Goal: Information Seeking & Learning: Learn about a topic

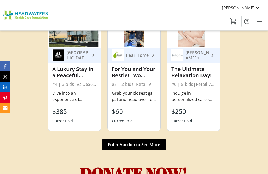
scroll to position [2110, 0]
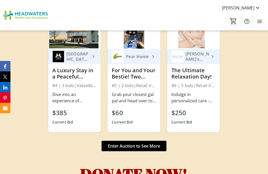
click at [135, 143] on span "Enter Auction to See More" at bounding box center [134, 146] width 52 height 6
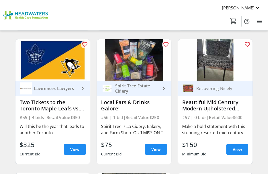
scroll to position [2429, 0]
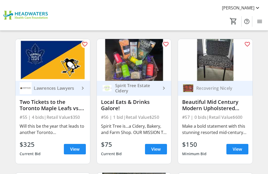
click at [127, 90] on div "Spirit Tree Estate Cidery" at bounding box center [137, 88] width 48 height 10
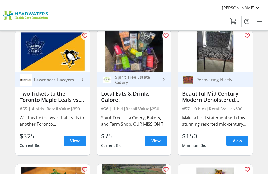
click at [121, 123] on div "Spirit Tree is...a Cidery, Bakery, and Farm Shop. OUR MISSION To the craft the …" at bounding box center [134, 121] width 66 height 13
click at [130, 120] on div "Spirit Tree is...a Cidery, Bakery, and Farm Shop. OUR MISSION To the craft the …" at bounding box center [134, 121] width 66 height 13
click at [156, 144] on span "View" at bounding box center [155, 141] width 9 height 6
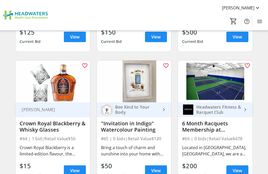
scroll to position [2808, 0]
click at [156, 174] on span at bounding box center [156, 170] width 22 height 13
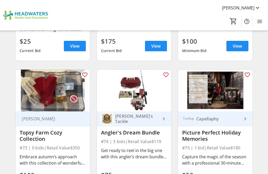
scroll to position [3201, 0]
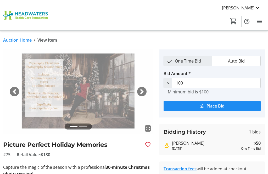
click at [236, 174] on div "One Time Bid Auto Bid Bid Amount * $ 100 Minimum bid is $100 Place Bid Bidding …" at bounding box center [211, 118] width 105 height 139
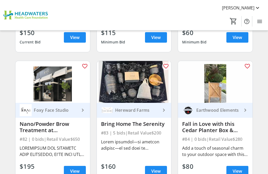
scroll to position [3609, 0]
click at [239, 172] on span "View" at bounding box center [236, 171] width 9 height 6
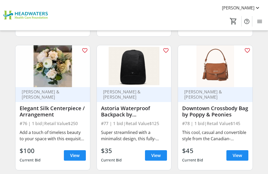
scroll to position [3358, 0]
click at [154, 157] on span "View" at bounding box center [155, 155] width 9 height 6
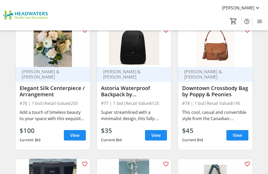
scroll to position [3375, 0]
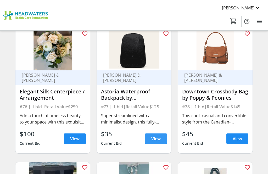
click at [154, 140] on span "View" at bounding box center [155, 138] width 9 height 6
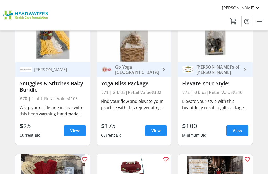
scroll to position [3115, 0]
click at [237, 131] on span "View" at bounding box center [236, 130] width 9 height 6
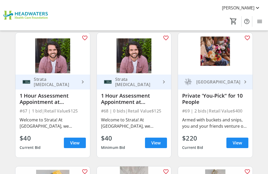
scroll to position [2969, 0]
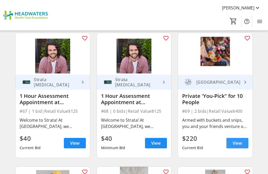
click at [240, 141] on span "View" at bounding box center [236, 143] width 9 height 6
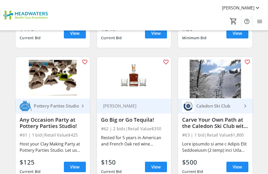
scroll to position [2679, 0]
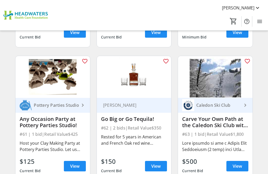
click at [156, 168] on span "View" at bounding box center [155, 166] width 9 height 6
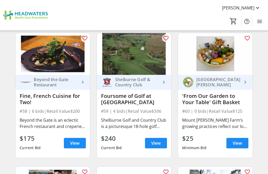
scroll to position [2568, 0]
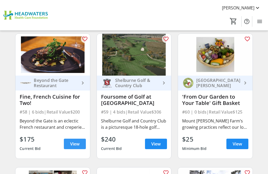
click at [74, 146] on span "View" at bounding box center [74, 144] width 9 height 6
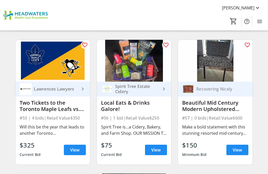
scroll to position [2427, 0]
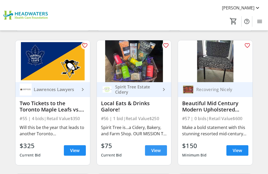
click at [159, 150] on span "View" at bounding box center [155, 150] width 9 height 6
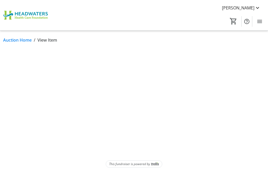
scroll to position [17, 0]
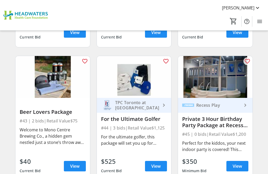
scroll to position [1876, 0]
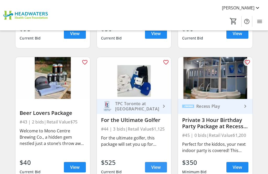
click at [158, 167] on span "View" at bounding box center [155, 167] width 9 height 6
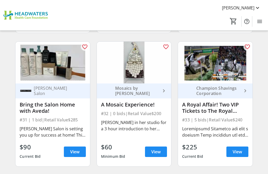
scroll to position [1357, 0]
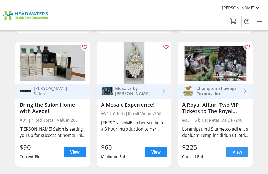
click at [241, 153] on span "View" at bounding box center [236, 152] width 9 height 6
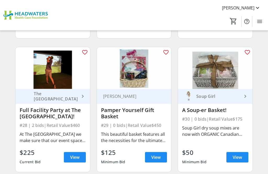
scroll to position [1218, 0]
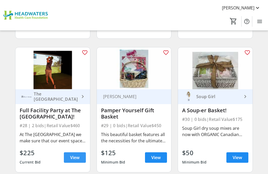
click at [72, 158] on span "View" at bounding box center [74, 157] width 9 height 6
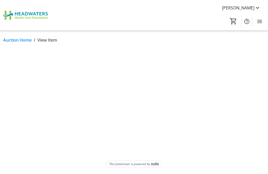
scroll to position [17, 0]
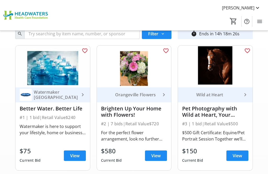
scroll to position [1218, 0]
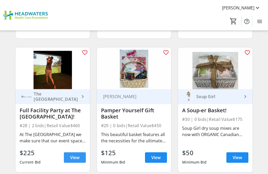
click at [73, 160] on span "View" at bounding box center [74, 157] width 9 height 6
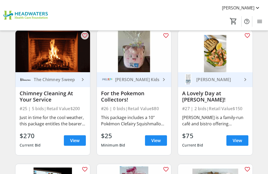
scroll to position [1101, 0]
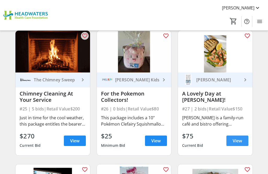
click at [236, 141] on span "View" at bounding box center [236, 141] width 9 height 6
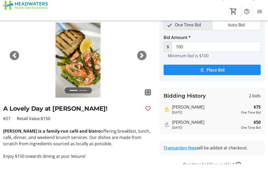
scroll to position [50, 0]
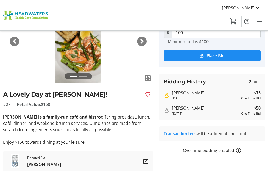
click at [145, 162] on mat-icon at bounding box center [146, 161] width 6 height 6
